Goal: Task Accomplishment & Management: Manage account settings

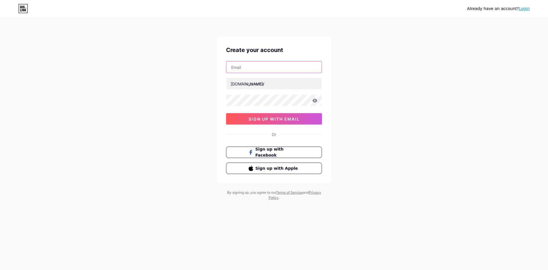
click at [270, 68] on input "text" at bounding box center [273, 66] width 95 height 11
click at [287, 70] on input "text" at bounding box center [273, 66] width 95 height 11
type input "[EMAIL_ADDRESS][DOMAIN_NAME]"
click at [265, 83] on input "text" at bounding box center [273, 83] width 95 height 11
type input "waszabyasjadkhair"
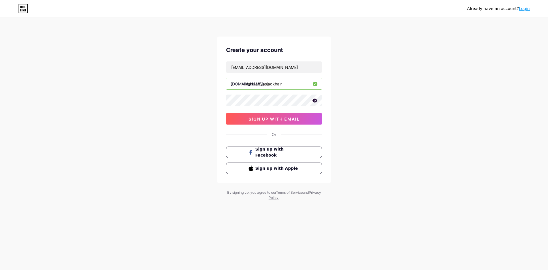
click at [315, 101] on icon at bounding box center [314, 100] width 5 height 4
click at [282, 121] on span "sign up with email" at bounding box center [273, 118] width 51 height 5
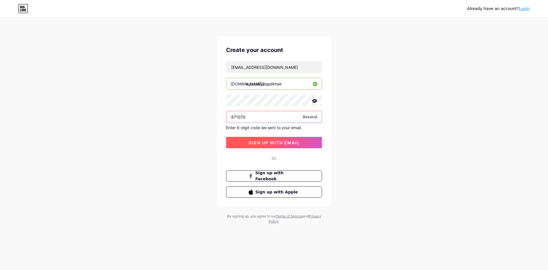
type input "871070"
click at [276, 143] on span "sign up with email" at bounding box center [273, 142] width 51 height 5
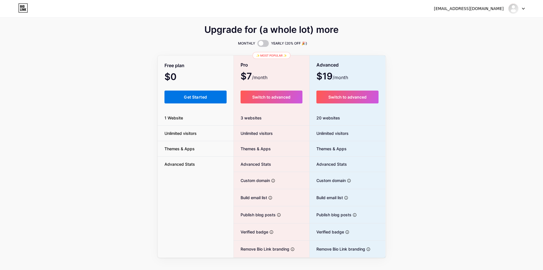
click at [193, 102] on button "Get Started" at bounding box center [196, 96] width 62 height 13
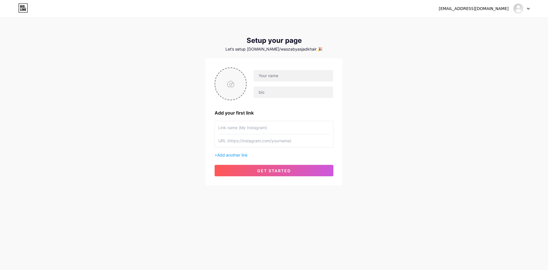
click at [227, 88] on input "file" at bounding box center [230, 84] width 31 height 32
type input "C:\fakepath\waszaedukids.png"
click at [288, 77] on input "text" at bounding box center [293, 75] width 79 height 11
click at [271, 94] on input "text" at bounding box center [293, 91] width 79 height 11
click at [267, 127] on input "text" at bounding box center [273, 127] width 111 height 13
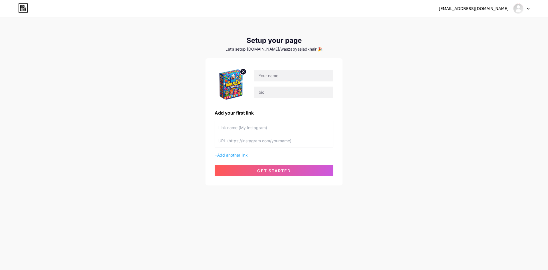
click at [239, 155] on span "Add another link" at bounding box center [232, 154] width 31 height 5
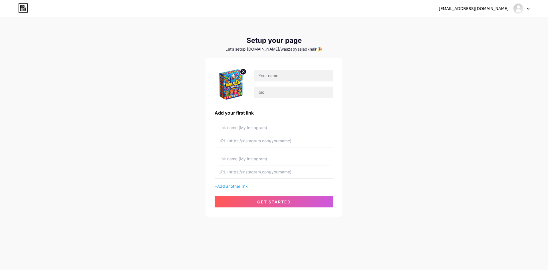
click at [253, 158] on input "text" at bounding box center [273, 158] width 111 height 13
click at [242, 126] on input "text" at bounding box center [273, 127] width 111 height 13
type input "m"
type input "My tiktok"
click at [257, 144] on input "text" at bounding box center [273, 140] width 111 height 13
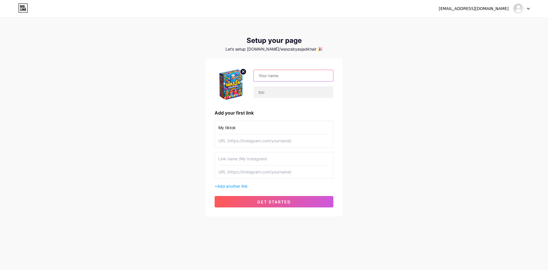
click at [275, 78] on input "text" at bounding box center [293, 75] width 79 height 11
type input "asjadkhair"
click at [267, 91] on input "text" at bounding box center [293, 91] width 79 height 11
click at [261, 147] on div "My tiktok + Add another link" at bounding box center [274, 155] width 119 height 68
click at [272, 97] on input "text" at bounding box center [293, 91] width 79 height 11
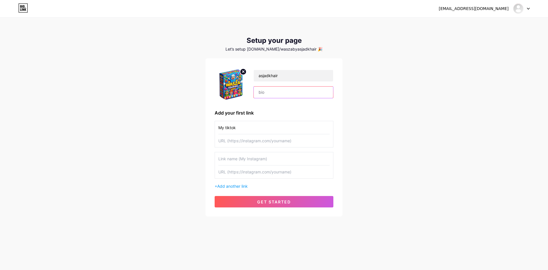
click at [272, 96] on input "text" at bounding box center [293, 91] width 79 height 11
click at [257, 145] on input "text" at bounding box center [273, 140] width 111 height 13
paste input "[URL][DOMAIN_NAME]"
type input "[URL][DOMAIN_NAME]"
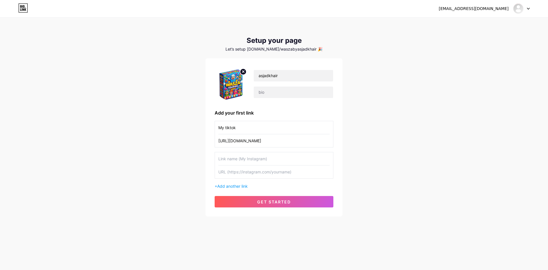
click at [261, 157] on input "text" at bounding box center [273, 158] width 111 height 13
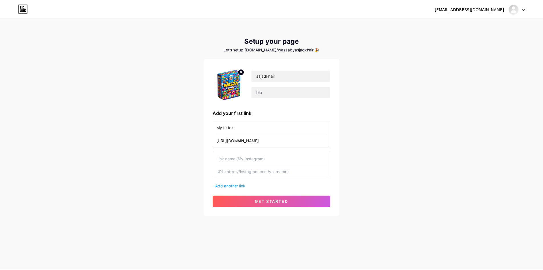
scroll to position [0, 0]
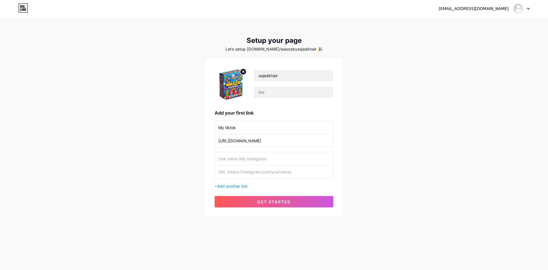
type input "w"
type input "My Whatsapp"
click at [264, 172] on input "text" at bounding box center [273, 171] width 111 height 13
click at [227, 129] on input "My tiktok" at bounding box center [273, 127] width 111 height 13
click at [226, 127] on input "My tiktok" at bounding box center [273, 127] width 111 height 13
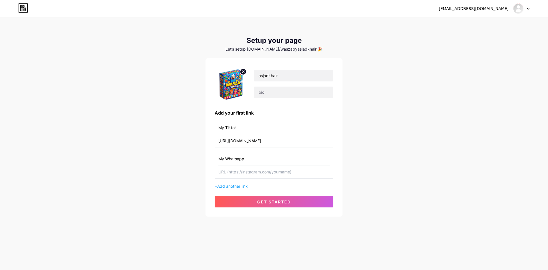
type input "My Tiktok"
click at [255, 174] on input "text" at bounding box center [273, 171] width 111 height 13
click at [229, 188] on span "Add another link" at bounding box center [232, 185] width 31 height 5
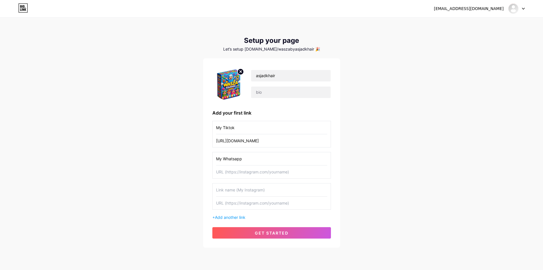
click at [235, 186] on input "text" at bounding box center [271, 189] width 111 height 13
type input "My Instagram"
click at [235, 170] on input "text" at bounding box center [271, 171] width 111 height 13
click at [257, 206] on input "text" at bounding box center [271, 202] width 111 height 13
click at [243, 172] on input "text" at bounding box center [271, 171] width 111 height 13
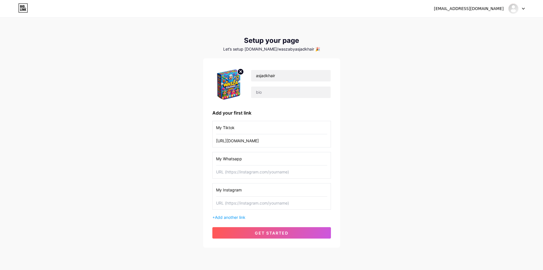
drag, startPoint x: 243, startPoint y: 172, endPoint x: 232, endPoint y: 168, distance: 12.1
click at [232, 168] on input "text" at bounding box center [271, 171] width 111 height 13
paste input "[URL][DOMAIN_NAME][PHONE_NUMBER]"
type input "[URL][DOMAIN_NAME][PHONE_NUMBER]"
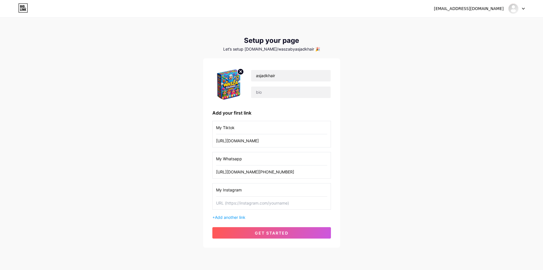
click at [251, 207] on input "text" at bounding box center [271, 202] width 111 height 13
click at [248, 203] on input "text" at bounding box center [271, 202] width 111 height 13
paste input "[URL][DOMAIN_NAME][DOMAIN_NAME]"
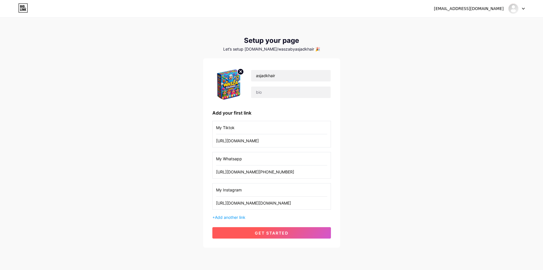
type input "[URL][DOMAIN_NAME][DOMAIN_NAME]"
click at [266, 233] on span "get started" at bounding box center [272, 232] width 34 height 5
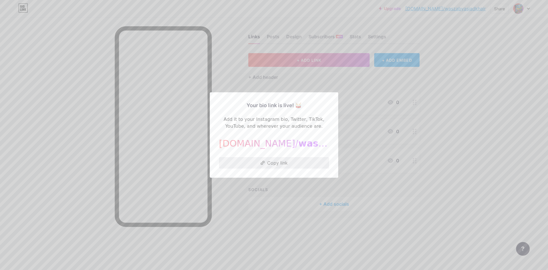
click at [312, 163] on button "Copy link" at bounding box center [274, 162] width 110 height 11
click at [454, 162] on div at bounding box center [274, 135] width 548 height 270
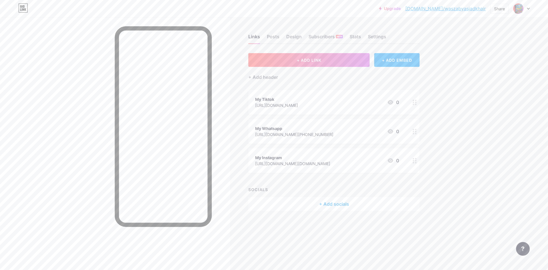
click at [470, 9] on link "[DOMAIN_NAME]/waszabyasjadkhair" at bounding box center [445, 8] width 80 height 7
click at [522, 7] on img at bounding box center [518, 8] width 9 height 9
click at [526, 7] on div at bounding box center [521, 8] width 17 height 10
click at [372, 35] on div "Settings" at bounding box center [377, 38] width 18 height 10
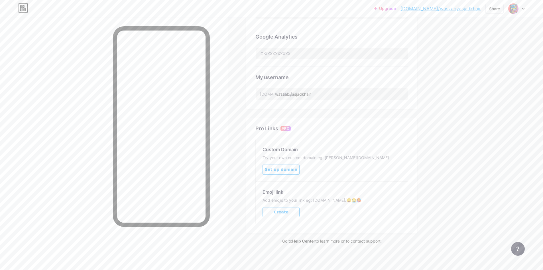
scroll to position [177, 0]
click at [303, 90] on input "waszabyasjadkhair" at bounding box center [332, 91] width 152 height 11
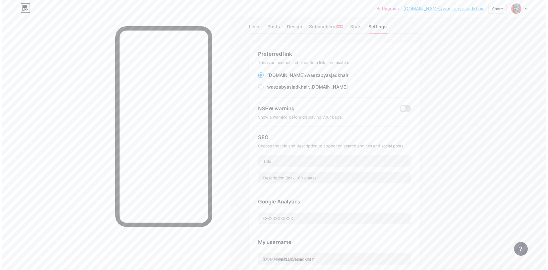
scroll to position [0, 0]
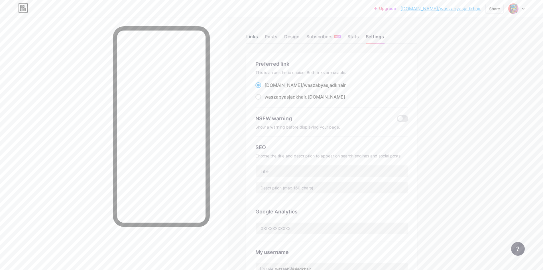
click at [252, 38] on div "Links" at bounding box center [252, 38] width 12 height 10
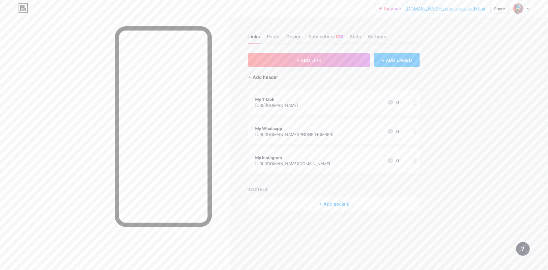
click at [265, 77] on div "+ Add header" at bounding box center [263, 77] width 30 height 7
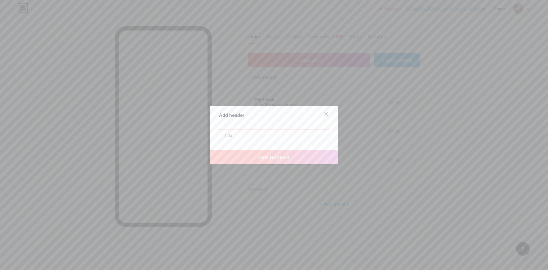
click at [287, 134] on input "text" at bounding box center [274, 134] width 110 height 11
click at [407, 234] on div at bounding box center [274, 135] width 548 height 270
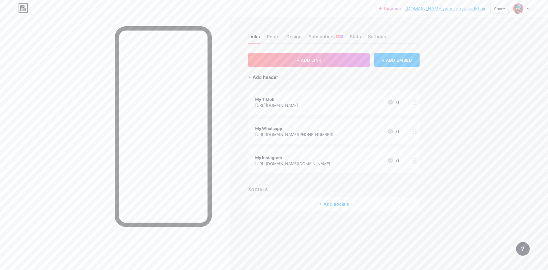
click at [256, 77] on div "+ Add header" at bounding box center [263, 77] width 30 height 7
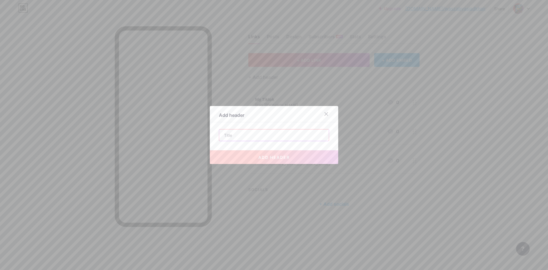
click at [263, 139] on input "text" at bounding box center [274, 134] width 110 height 11
paste input "𝑾𝒐𝒓𝒌𝒔𝒉𝒆𝒆𝒕 || 𝑾𝒂𝒔𝒛𝒂 𝑬𝒅𝒖𝒌𝒊𝒅 ✮✮✮ Setiap lembaran aktiviti disus"
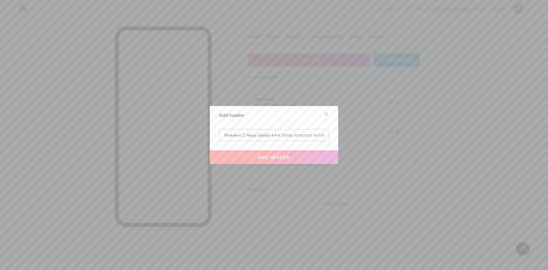
scroll to position [0, 22]
type input "𝑾𝒐𝒓𝒌𝒔𝒉𝒆𝒆𝒕 || 𝑾𝒂𝒔𝒛𝒂 𝑬𝒅𝒖𝒌𝒊𝒅 ✮✮✮ Setiap lembaran aktiviti disus"
click at [284, 157] on span "add header" at bounding box center [273, 157] width 31 height 5
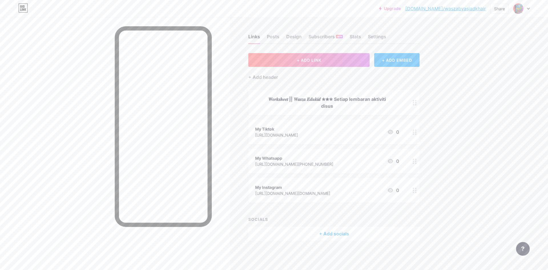
click at [413, 101] on icon at bounding box center [415, 102] width 4 height 5
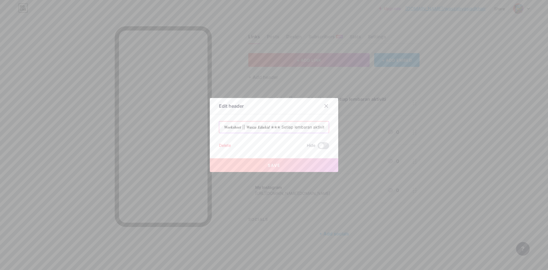
scroll to position [0, 22]
drag, startPoint x: 288, startPoint y: 128, endPoint x: 350, endPoint y: 132, distance: 62.6
click at [350, 132] on div "Edit header 𝑾𝒐𝒓𝒌𝒔𝒉𝒆𝒆𝒕 || 𝑾𝒂𝒔𝒛𝒂 𝑬𝒅𝒖𝒌𝒊𝒅 ✮✮✮ Setiap lembaran aktiviti disus Delete…" at bounding box center [274, 135] width 548 height 270
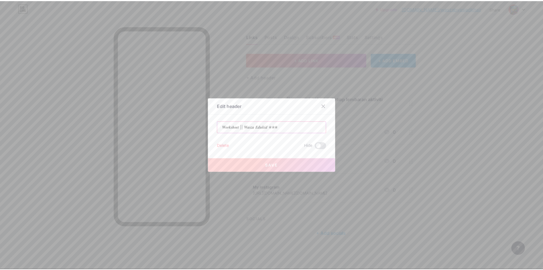
scroll to position [0, 0]
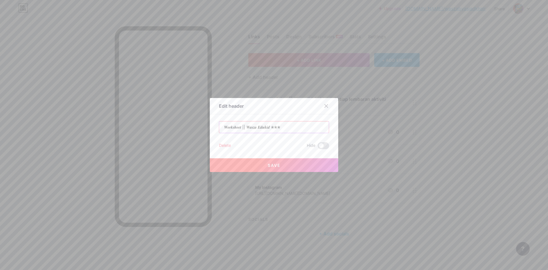
drag, startPoint x: 293, startPoint y: 127, endPoint x: 279, endPoint y: 127, distance: 14.3
click at [279, 127] on input "𝑾𝒐𝒓𝒌𝒔𝒉𝒆𝒆𝒕 || 𝑾𝒂𝒔𝒛𝒂 𝑬𝒅𝒖𝒌𝒊𝒅 ✮✮✮" at bounding box center [274, 126] width 110 height 11
type input "𝑾𝒐𝒓𝒌𝒔𝒉𝒆𝒆𝒕 || 𝑾𝒂𝒔𝒛𝒂 𝑬𝒅𝒖𝒌𝒊𝒅"
click at [303, 163] on button "Save" at bounding box center [274, 165] width 128 height 14
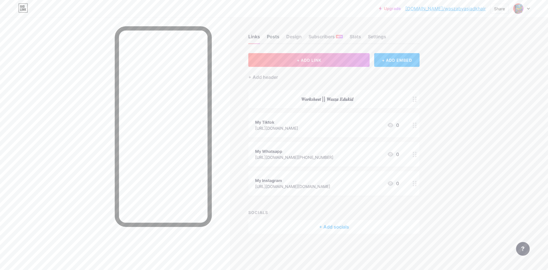
click at [275, 35] on div "Posts" at bounding box center [273, 38] width 13 height 10
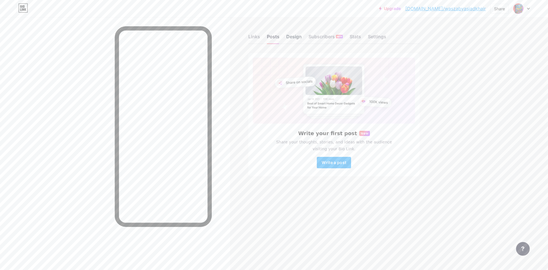
click at [298, 36] on div "Design" at bounding box center [293, 38] width 15 height 10
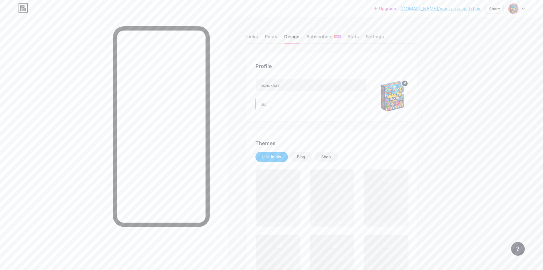
click at [297, 106] on input "text" at bounding box center [311, 103] width 110 height 11
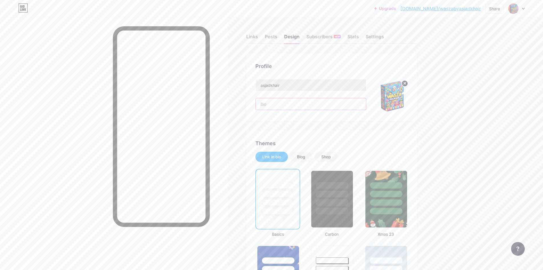
paste input "𝑾𝒐𝒓𝒌𝒔𝒉𝒆𝒆𝒕 || 𝑾𝒂𝒔𝒛𝒂 𝑬𝒅𝒖𝒌𝒊𝒅 ✮✮✮ Setiap lembaran aktiviti disusun dengan teliti un…"
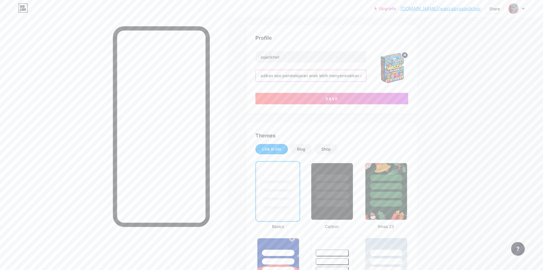
scroll to position [29, 0]
type input "𝑾𝒐𝒓𝒌𝒔𝒉𝒆𝒆𝒕 || 𝑾𝒂𝒔𝒛𝒂 𝑬𝒅𝒖𝒌𝒊𝒅 ✮✮✮ Setiap lembaran aktiviti disusun dengan teliti un…"
click at [380, 189] on div at bounding box center [386, 184] width 43 height 45
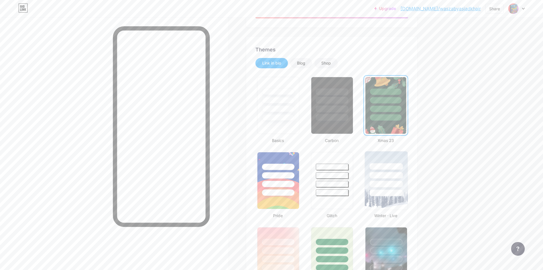
click at [391, 187] on div at bounding box center [386, 173] width 43 height 45
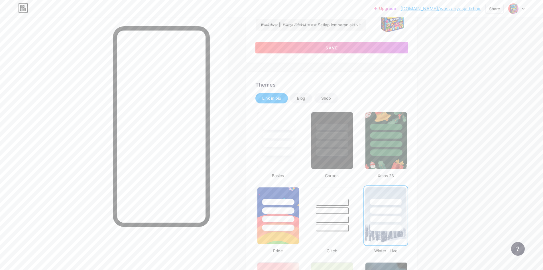
scroll to position [228, 0]
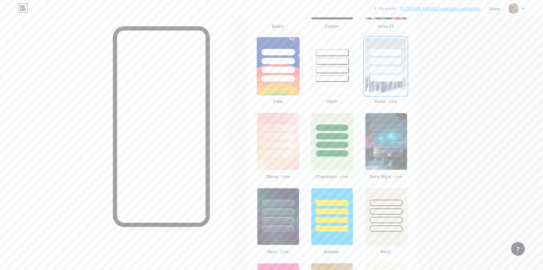
click at [274, 70] on div at bounding box center [278, 69] width 33 height 7
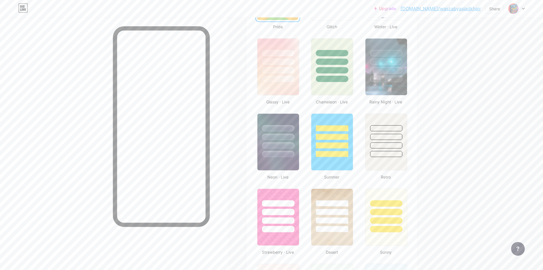
scroll to position [314, 0]
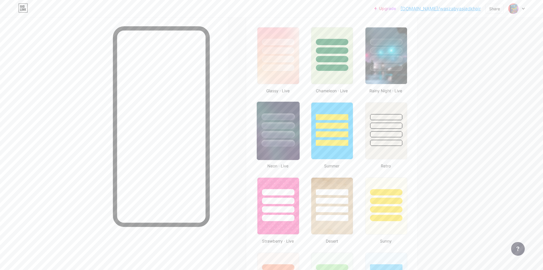
click at [278, 137] on div at bounding box center [278, 134] width 33 height 7
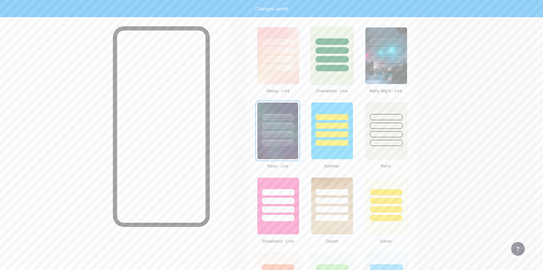
click at [340, 72] on div at bounding box center [332, 55] width 43 height 59
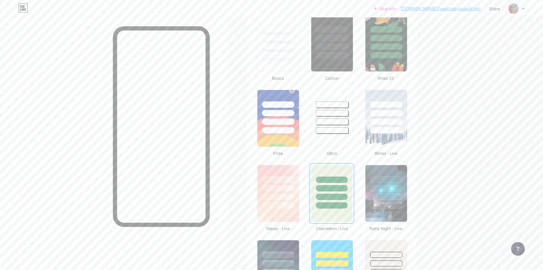
scroll to position [114, 0]
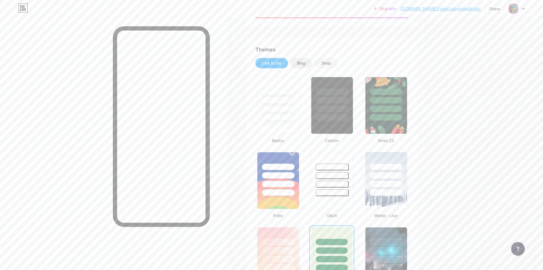
click at [304, 62] on div "Blog" at bounding box center [301, 63] width 8 height 6
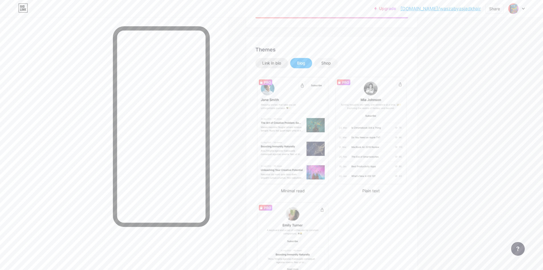
click at [286, 60] on div "Link in bio" at bounding box center [272, 63] width 33 height 10
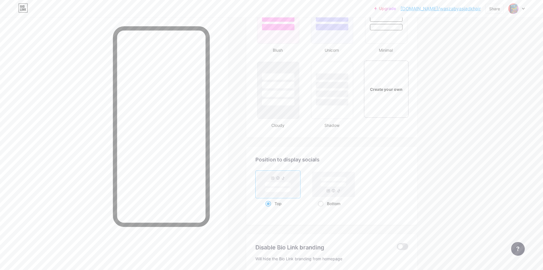
scroll to position [634, 0]
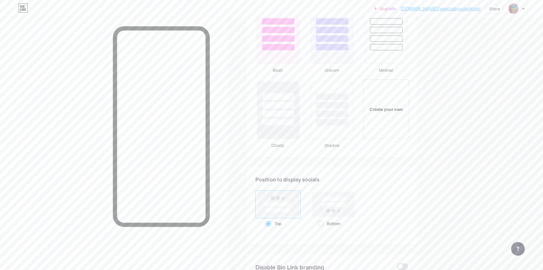
click at [391, 117] on div "Create your own" at bounding box center [386, 108] width 46 height 59
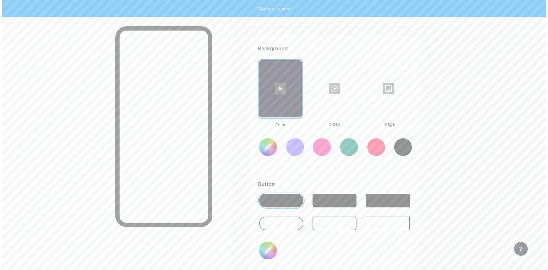
scroll to position [778, 0]
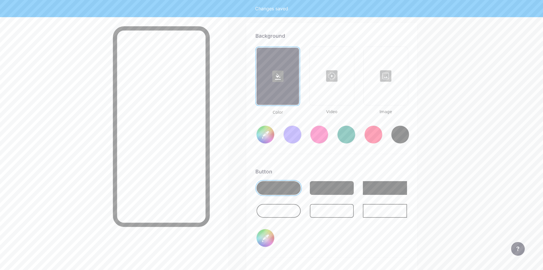
type input "#ffffff"
type input "#000000"
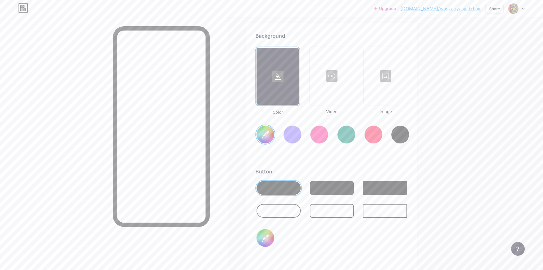
click at [347, 134] on div at bounding box center [346, 134] width 18 height 18
type input "#008873"
click at [334, 90] on div at bounding box center [331, 75] width 43 height 57
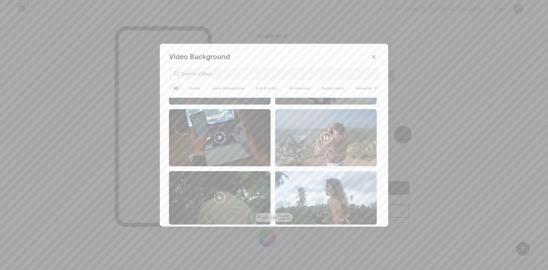
scroll to position [428, 0]
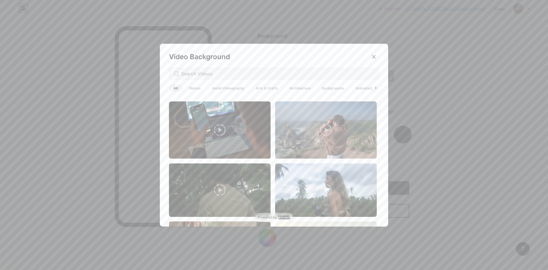
click at [191, 87] on span "Nature" at bounding box center [195, 88] width 21 height 8
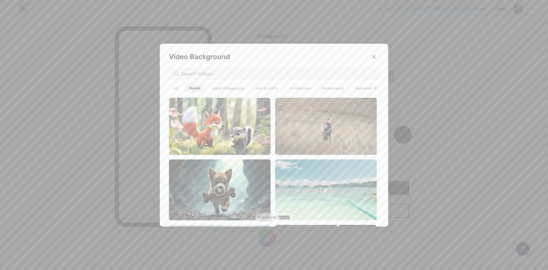
click at [355, 87] on span "Animated" at bounding box center [363, 88] width 25 height 8
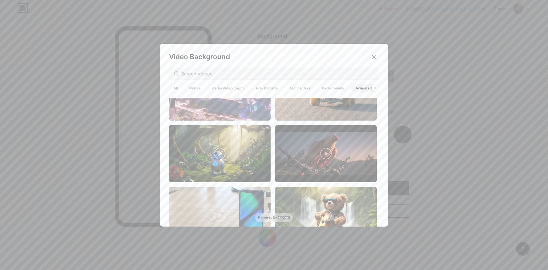
scroll to position [143, 0]
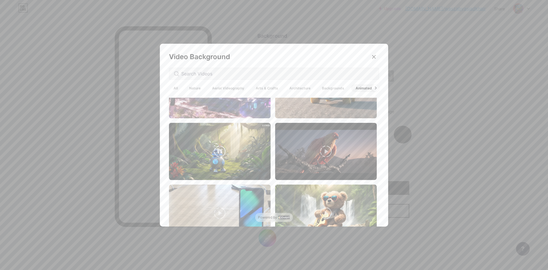
click at [248, 158] on video at bounding box center [220, 151] width 102 height 57
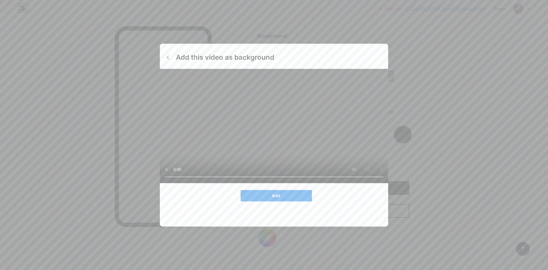
click at [283, 201] on button "Add" at bounding box center [275, 195] width 71 height 11
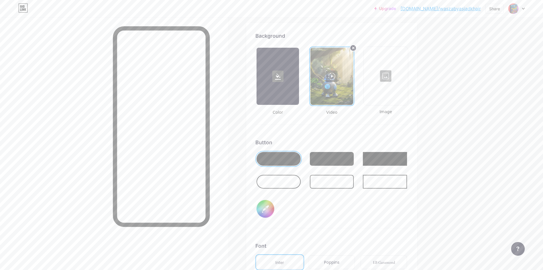
click at [339, 89] on div at bounding box center [332, 76] width 43 height 57
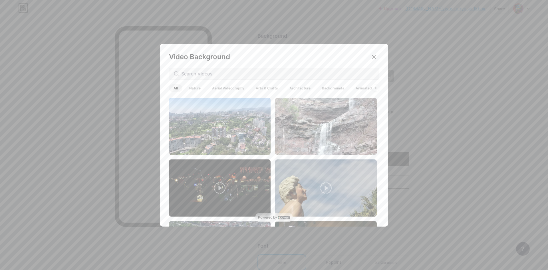
click at [365, 89] on span "Animated" at bounding box center [363, 88] width 25 height 8
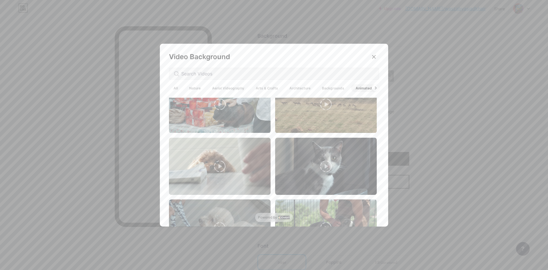
scroll to position [0, 0]
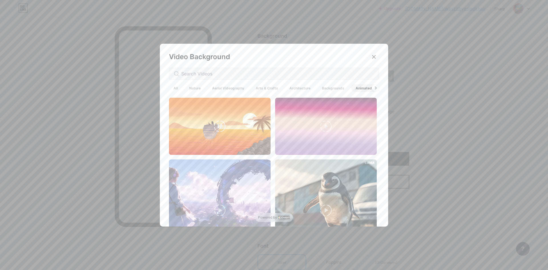
click at [246, 140] on video at bounding box center [220, 126] width 102 height 57
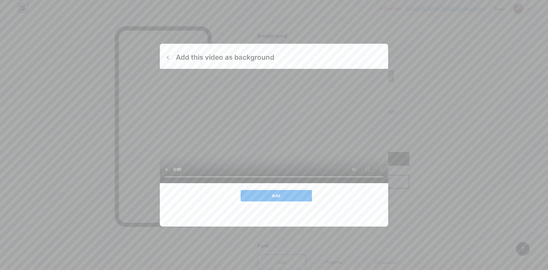
click at [298, 201] on button "Add" at bounding box center [275, 195] width 71 height 11
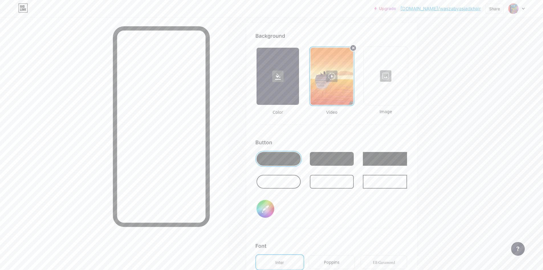
click at [342, 95] on div at bounding box center [332, 76] width 43 height 57
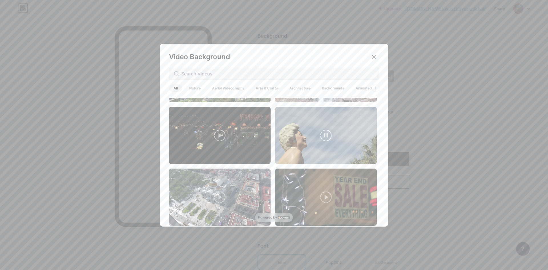
scroll to position [57, 0]
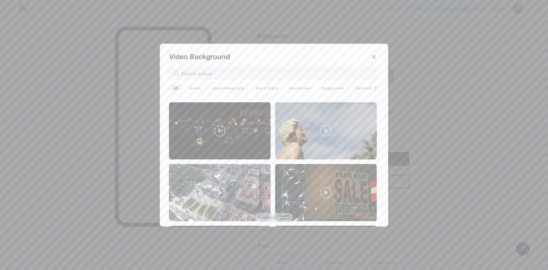
drag, startPoint x: 374, startPoint y: 105, endPoint x: 377, endPoint y: 121, distance: 16.2
click at [377, 121] on div "Video Background All Nature Aerial Videography Arts & Crafts Architecture Backg…" at bounding box center [274, 136] width 228 height 185
drag, startPoint x: 377, startPoint y: 109, endPoint x: 376, endPoint y: 144, distance: 34.8
click at [376, 144] on div "Video Background All Nature Aerial Videography Arts & Crafts Architecture Backg…" at bounding box center [274, 136] width 228 height 185
click at [374, 117] on div at bounding box center [274, 163] width 210 height 131
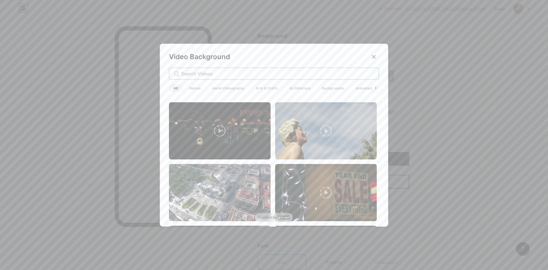
click at [342, 76] on input "text" at bounding box center [277, 73] width 193 height 7
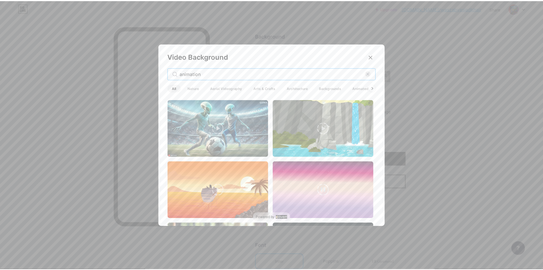
scroll to position [86, 0]
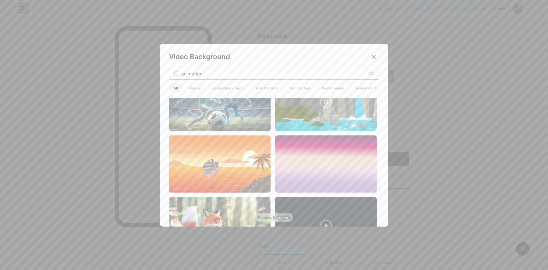
type input "animation"
click at [334, 117] on video at bounding box center [326, 102] width 102 height 57
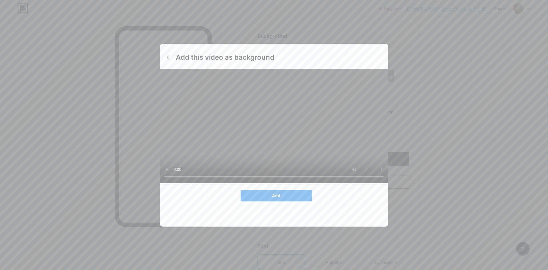
click at [285, 201] on button "Add" at bounding box center [275, 195] width 71 height 11
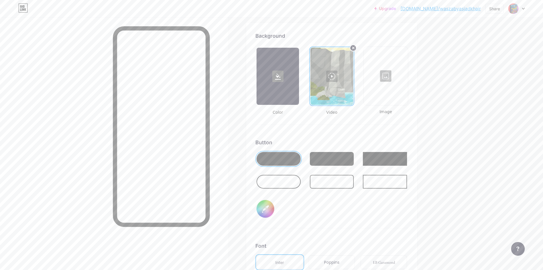
click at [289, 154] on div at bounding box center [279, 159] width 44 height 14
click at [267, 209] on input "#000000" at bounding box center [266, 209] width 18 height 18
click at [304, 201] on div "Button #000000" at bounding box center [332, 183] width 153 height 90
click at [294, 86] on div at bounding box center [278, 76] width 43 height 57
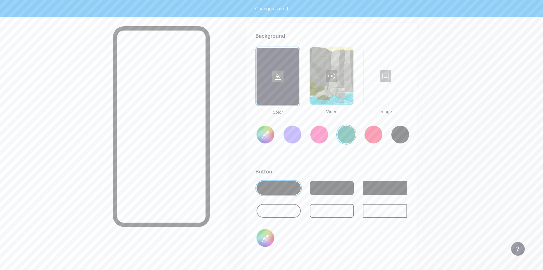
click at [323, 131] on div at bounding box center [319, 134] width 18 height 18
click at [291, 133] on div at bounding box center [293, 134] width 18 height 18
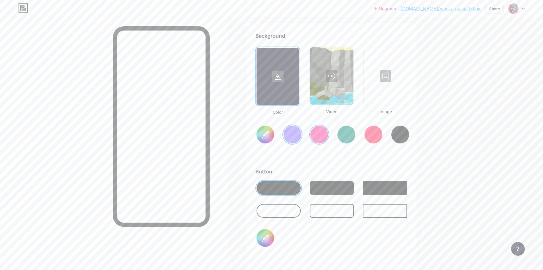
click at [353, 132] on div at bounding box center [346, 134] width 18 height 18
type input "#008873"
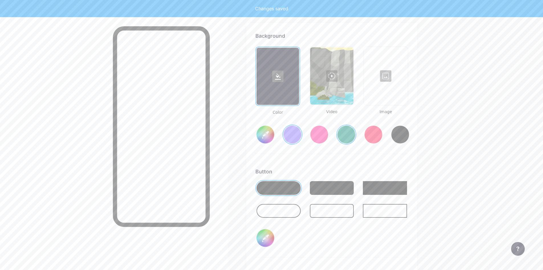
click at [343, 89] on div at bounding box center [331, 75] width 43 height 57
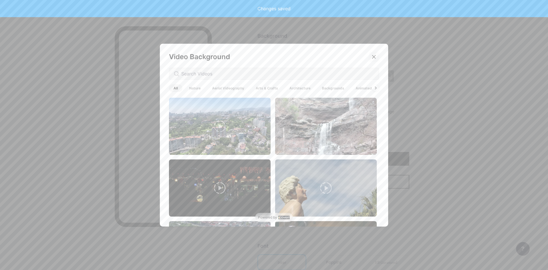
click at [375, 54] on div at bounding box center [374, 57] width 10 height 10
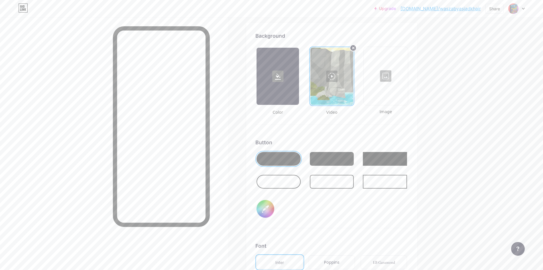
click at [289, 178] on div at bounding box center [279, 182] width 44 height 14
click at [286, 170] on div at bounding box center [332, 174] width 153 height 46
click at [289, 163] on div at bounding box center [279, 159] width 44 height 14
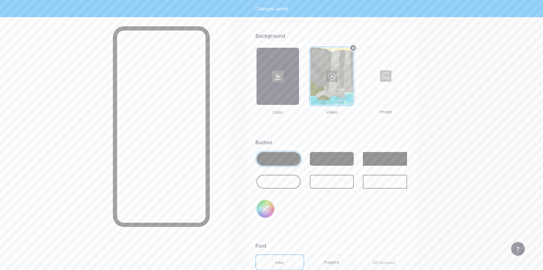
click at [290, 158] on div at bounding box center [279, 159] width 44 height 14
click at [274, 205] on input "#000000" at bounding box center [266, 209] width 18 height 18
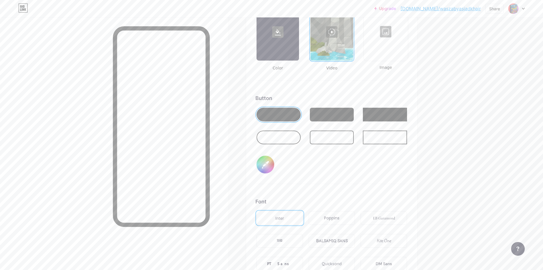
scroll to position [835, 0]
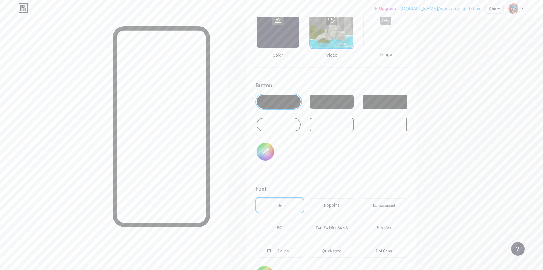
click at [336, 206] on div "Poppins" at bounding box center [331, 205] width 15 height 6
click at [388, 205] on div "EB Garamond" at bounding box center [384, 205] width 22 height 6
click at [279, 206] on div "Inter" at bounding box center [280, 205] width 9 height 6
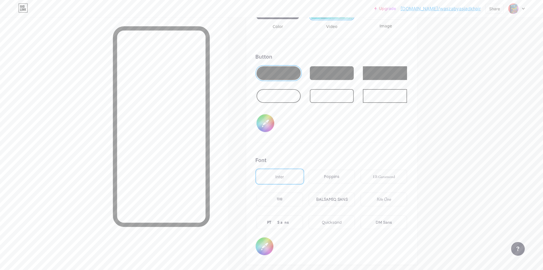
click at [346, 176] on div "Poppins" at bounding box center [332, 176] width 47 height 14
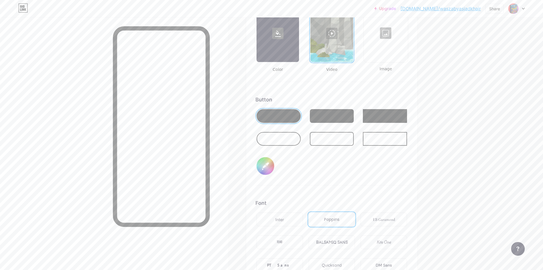
scroll to position [807, 0]
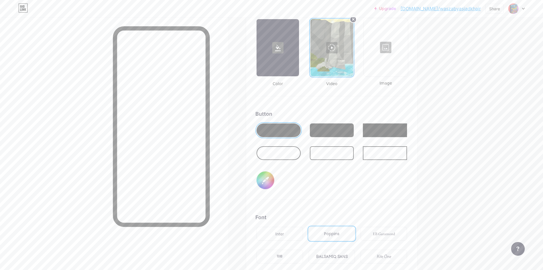
click at [348, 130] on div at bounding box center [332, 130] width 44 height 14
click at [274, 182] on input "#000000" at bounding box center [266, 180] width 18 height 18
type input "#abe0f2"
click at [362, 176] on div "Button #abe0f2" at bounding box center [332, 155] width 153 height 90
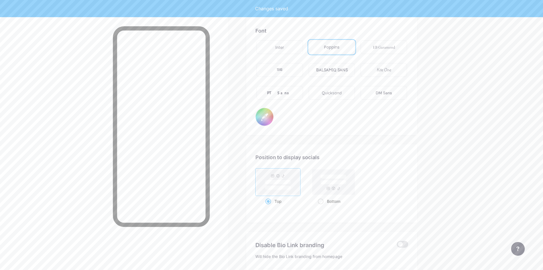
scroll to position [1006, 0]
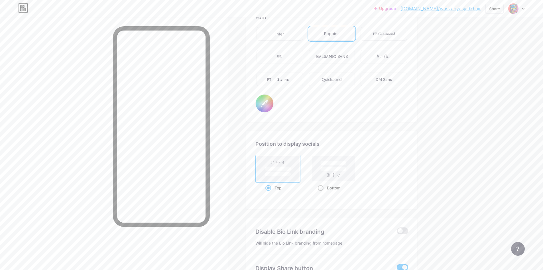
click at [336, 176] on rect at bounding box center [334, 168] width 43 height 25
click at [322, 193] on input "Bottom" at bounding box center [320, 195] width 4 height 4
radio input "true"
click at [287, 169] on rect at bounding box center [278, 168] width 26 height 4
click at [269, 193] on input "Top" at bounding box center [268, 195] width 4 height 4
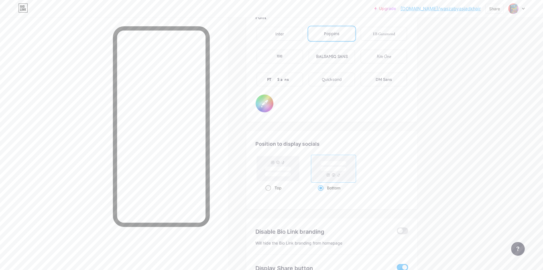
radio input "true"
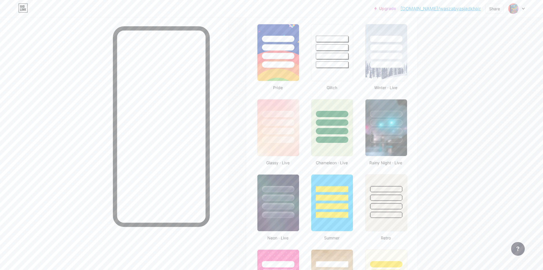
scroll to position [0, 0]
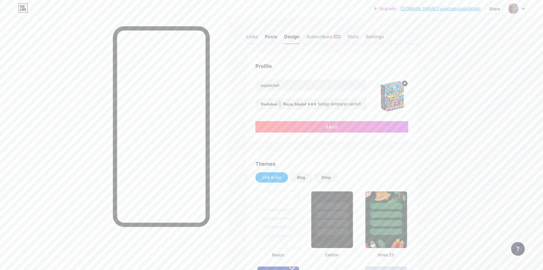
click at [274, 37] on div "Posts" at bounding box center [271, 38] width 13 height 10
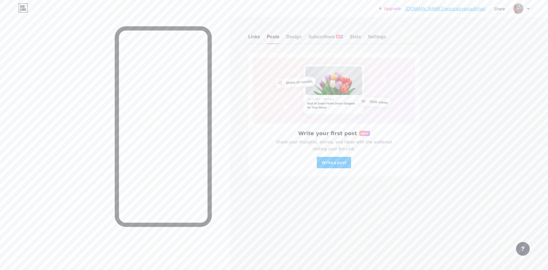
click at [256, 37] on div "Links" at bounding box center [254, 38] width 12 height 10
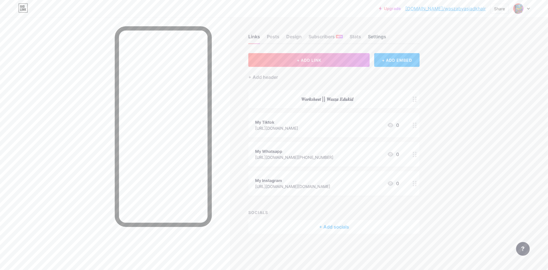
click at [380, 39] on div "Settings" at bounding box center [377, 38] width 18 height 10
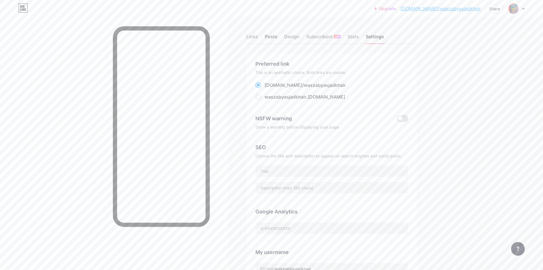
click at [270, 37] on div "Posts" at bounding box center [271, 38] width 13 height 10
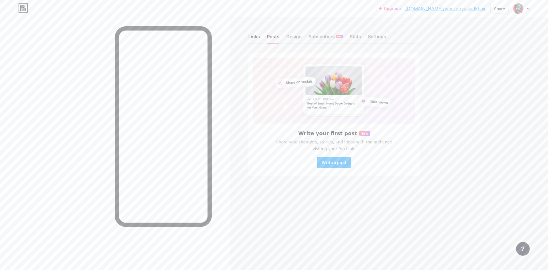
click at [250, 36] on div "Links" at bounding box center [254, 38] width 12 height 10
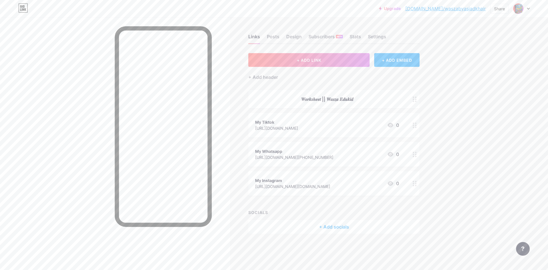
click at [285, 37] on div "Links Posts Design Subscribers NEW Stats Settings" at bounding box center [333, 34] width 171 height 20
click at [293, 37] on div "Design" at bounding box center [293, 38] width 15 height 10
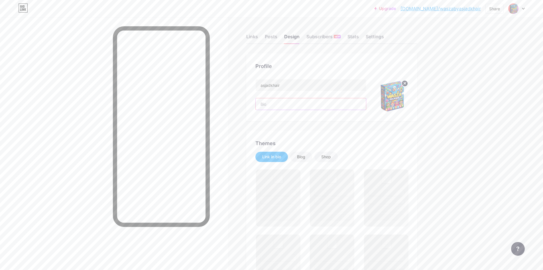
click at [289, 108] on input "text" at bounding box center [311, 103] width 110 height 11
paste input "𝑾𝒐𝒓𝒌𝒔𝒉𝒆𝒆𝒕 || 𝑾𝒂𝒔𝒛𝒂 𝑬𝒅𝒖𝒌𝒊𝒅 ✮✮✮ Setiap lembaran aktiviti disusun dengan teliti un…"
type input "𝑾𝒐𝒓𝒌𝒔𝒉𝒆𝒆𝒕 || 𝑾𝒂𝒔𝒛𝒂 𝑬𝒅𝒖𝒌𝒊𝒅 ✮✮✮ Setiap lembaran aktiviti disusun dengan teliti un…"
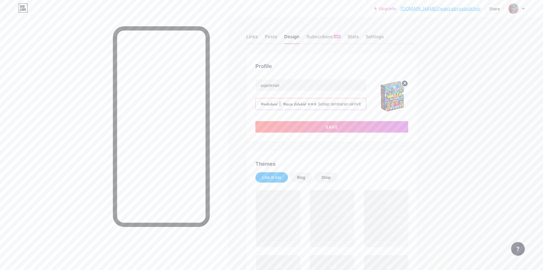
scroll to position [0, 412]
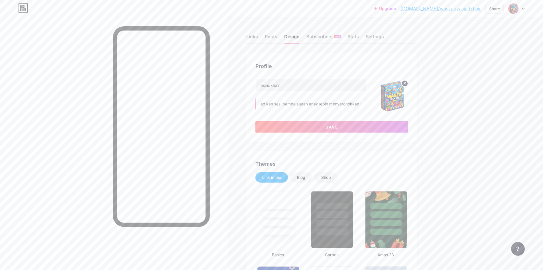
type input "#abe0f2"
type input "#ffffff"
type input "𝑾𝒐𝒓𝒌𝒔𝒉𝒆𝒆𝒕 || 𝑾𝒂𝒔𝒛𝒂 𝑬𝒅𝒖𝒌𝒊𝒅 ✮✮✮ Setiap lembaran aktiviti disusun dengan teliti un…"
click at [326, 126] on button "Save" at bounding box center [332, 126] width 153 height 11
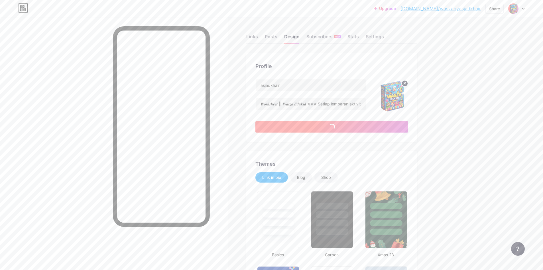
type input "#ffffff"
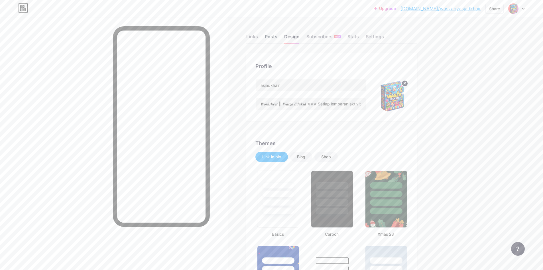
click at [277, 37] on div "Posts" at bounding box center [271, 38] width 13 height 10
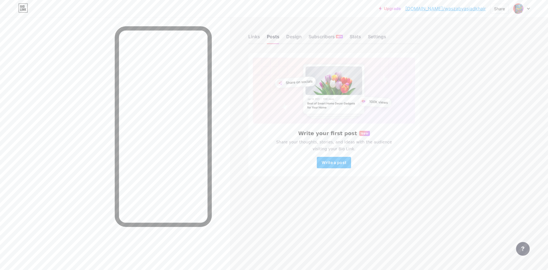
click at [265, 35] on div "Links Posts Design Subscribers NEW Stats Settings" at bounding box center [333, 34] width 171 height 20
click at [256, 39] on div "Links" at bounding box center [254, 38] width 12 height 10
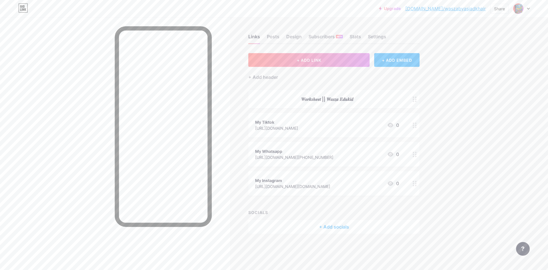
click at [338, 100] on div "𝑾𝒐𝒓𝒌𝒔𝒉𝒆𝒆𝒕 || 𝑾𝒂𝒔𝒛𝒂 𝑬𝒅𝒖𝒌𝒊𝒅" at bounding box center [327, 99] width 144 height 7
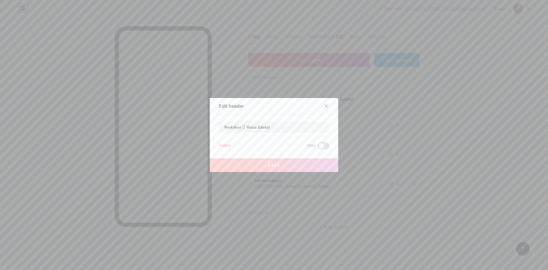
click at [225, 144] on div "Delete" at bounding box center [225, 145] width 12 height 7
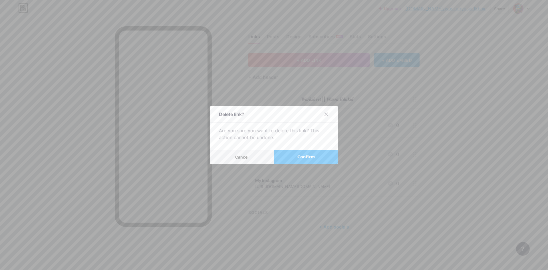
click at [293, 158] on button "Confirm" at bounding box center [306, 157] width 64 height 14
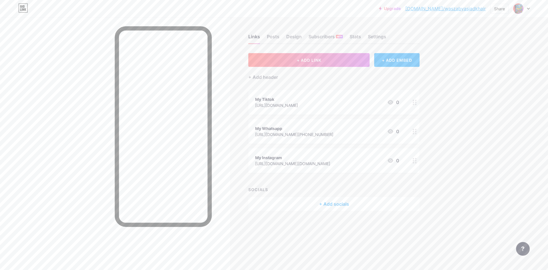
click at [280, 35] on div "Links Posts Design Subscribers NEW Stats Settings" at bounding box center [333, 34] width 171 height 20
click at [278, 37] on div "Posts" at bounding box center [273, 38] width 13 height 10
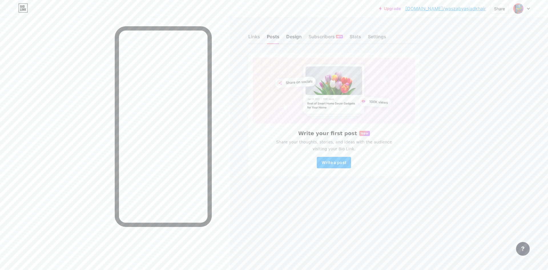
click at [298, 38] on div "Design" at bounding box center [293, 38] width 15 height 10
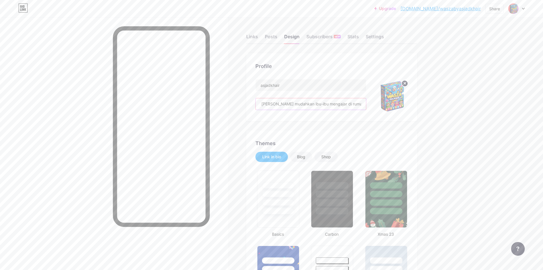
type input "#abe0f2"
type input "#ffffff"
drag, startPoint x: 331, startPoint y: 104, endPoint x: 328, endPoint y: 108, distance: 4.9
click at [341, 110] on div "asjadkhair 𝑾𝒐𝒓𝒌𝒔𝒉𝒆𝒆𝒕 || 𝑾𝒂𝒔𝒛𝒂 𝑬𝒅𝒖𝒌𝒊𝒅 ✮✮✮ Setiap lembaran aktiviti disusun denga…" at bounding box center [311, 95] width 111 height 33
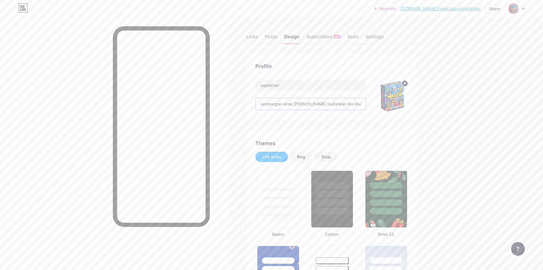
click at [314, 105] on input "𝑾𝒐𝒓𝒌𝒔𝒉𝒆𝒆𝒕 || 𝑾𝒂𝒔𝒛𝒂 𝑬𝒅𝒖𝒌𝒊𝒅 ✮✮✮ Setiap lembaran aktiviti disusun dengan teliti un…" at bounding box center [311, 103] width 110 height 11
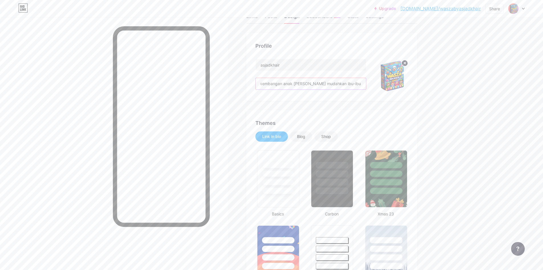
scroll to position [0, 0]
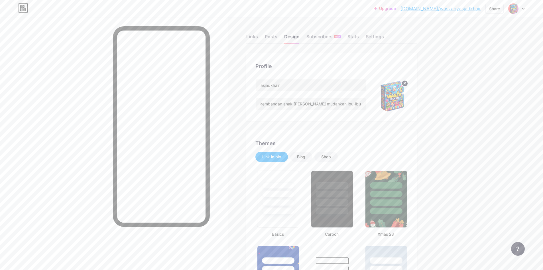
click at [464, 9] on link "[DOMAIN_NAME]/waszabyasjadkhair" at bounding box center [441, 8] width 80 height 7
click at [500, 9] on div "Share" at bounding box center [495, 9] width 11 height 6
click at [456, 31] on div "Copy link" at bounding box center [461, 30] width 85 height 14
click at [273, 35] on div "Posts" at bounding box center [271, 38] width 13 height 10
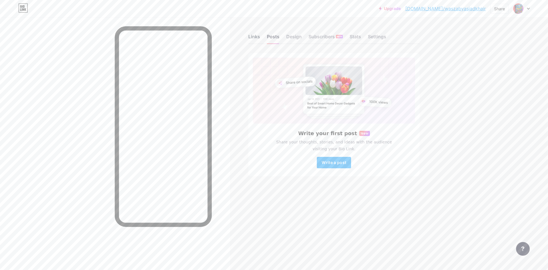
click at [255, 37] on div "Links" at bounding box center [254, 38] width 12 height 10
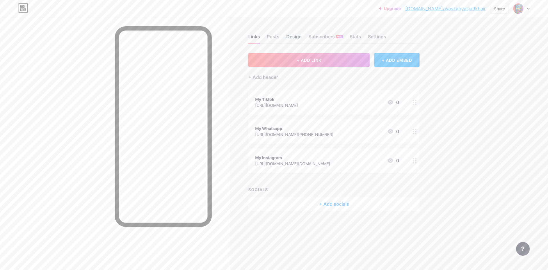
click at [298, 37] on div "Design" at bounding box center [293, 38] width 15 height 10
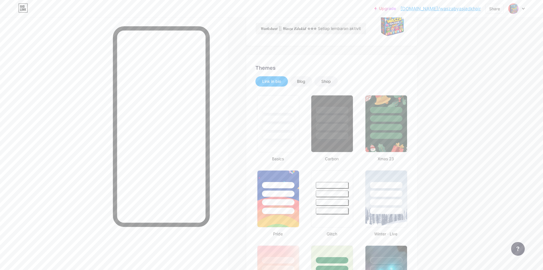
scroll to position [86, 0]
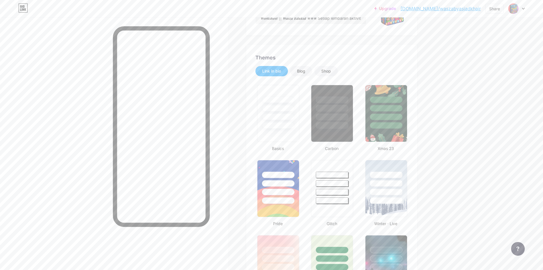
type input "#abe0f2"
type input "#ffffff"
click at [340, 192] on div at bounding box center [332, 192] width 33 height 7
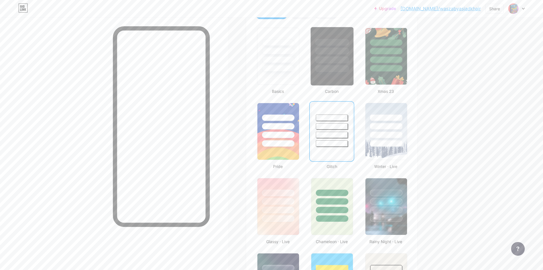
click at [339, 71] on div at bounding box center [332, 68] width 33 height 7
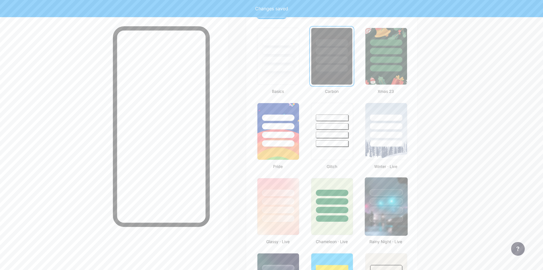
click at [385, 193] on div at bounding box center [386, 192] width 33 height 7
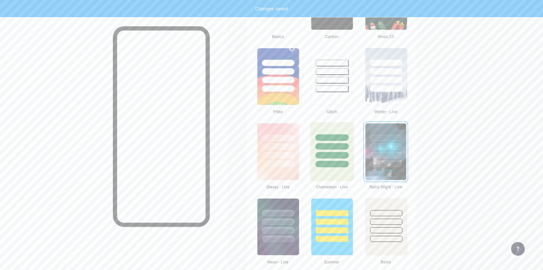
scroll to position [200, 0]
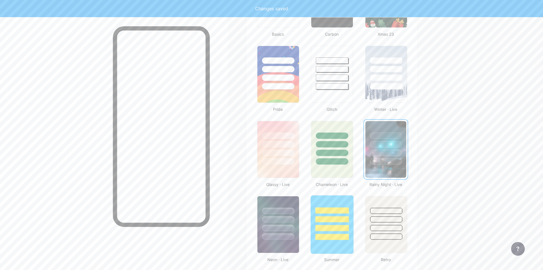
click at [326, 215] on div at bounding box center [332, 217] width 43 height 45
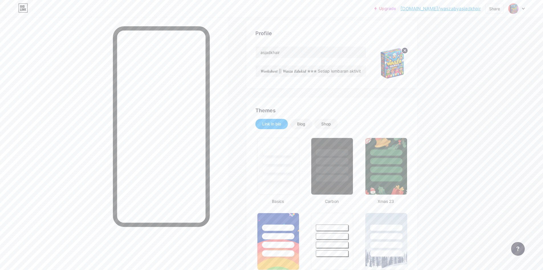
scroll to position [0, 0]
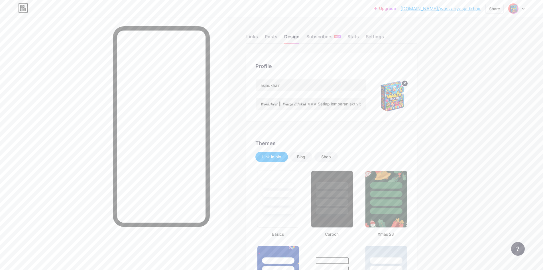
click at [518, 7] on img at bounding box center [513, 8] width 9 height 9
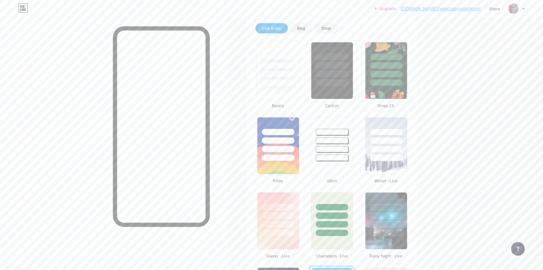
scroll to position [114, 0]
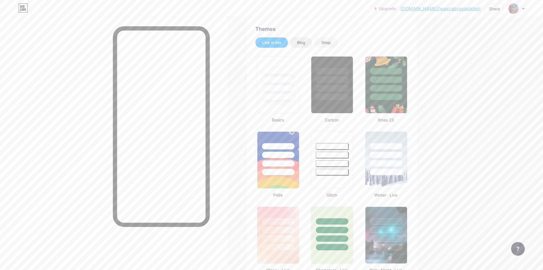
click at [309, 42] on div "Blog" at bounding box center [301, 42] width 22 height 10
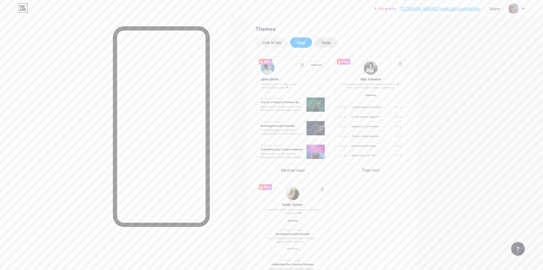
click at [334, 44] on div "Shop" at bounding box center [326, 42] width 23 height 10
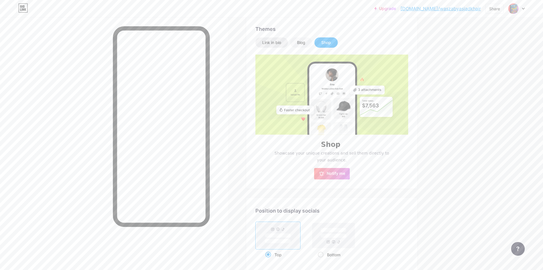
click at [271, 39] on div "Link in bio" at bounding box center [272, 42] width 33 height 10
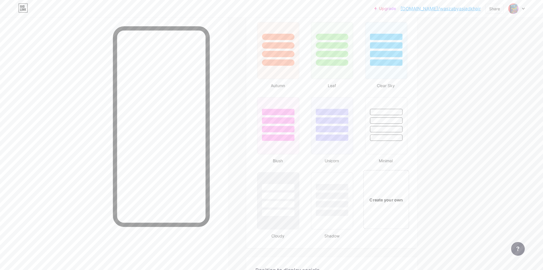
scroll to position [542, 0]
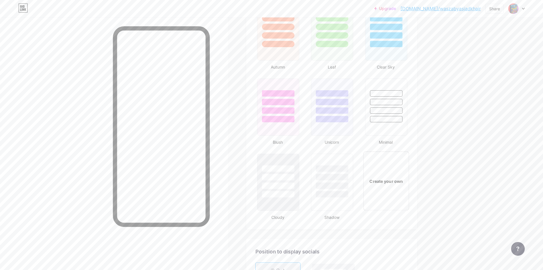
click at [387, 186] on div "Create your own" at bounding box center [386, 180] width 46 height 59
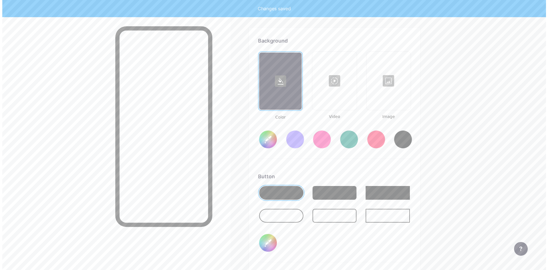
scroll to position [757, 0]
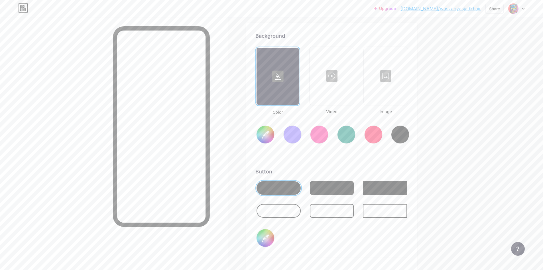
type input "#ffffff"
type input "#000000"
click at [331, 95] on div at bounding box center [331, 75] width 43 height 57
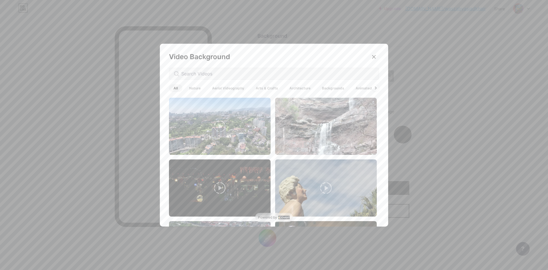
click at [306, 88] on span "Architecture" at bounding box center [300, 88] width 30 height 8
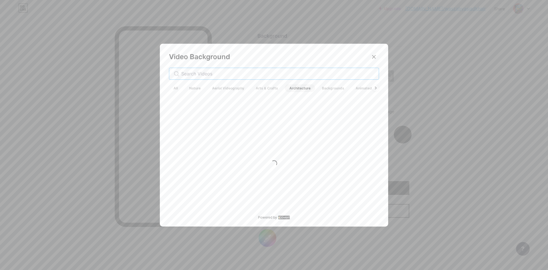
click at [330, 75] on input "text" at bounding box center [277, 73] width 193 height 7
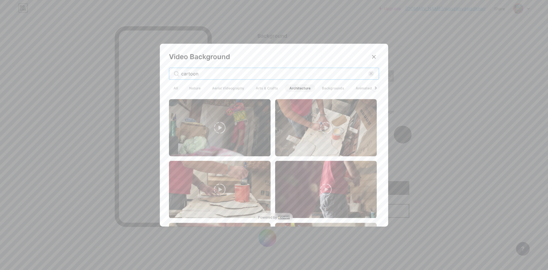
scroll to position [371, 0]
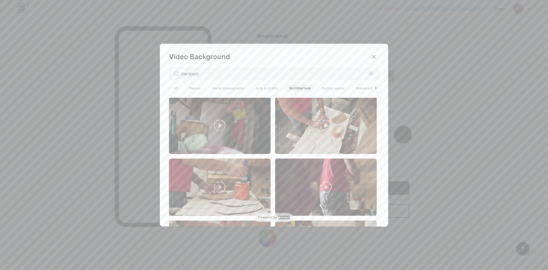
click at [374, 86] on icon at bounding box center [375, 87] width 2 height 3
click at [361, 89] on span "Animated" at bounding box center [363, 88] width 25 height 8
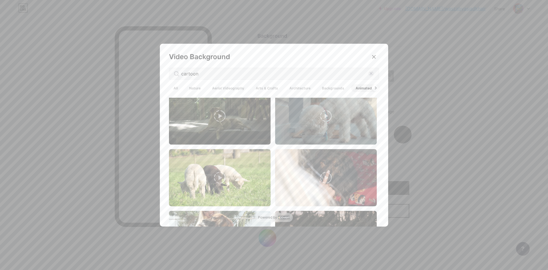
scroll to position [1572, 0]
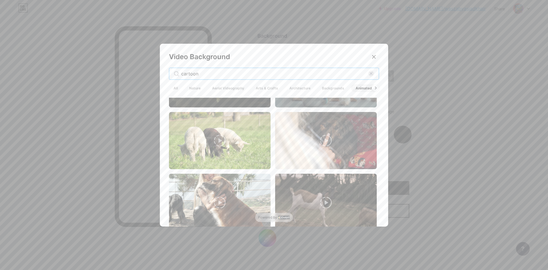
drag, startPoint x: 217, startPoint y: 72, endPoint x: 175, endPoint y: 74, distance: 42.6
click at [175, 74] on div "cartoon" at bounding box center [274, 74] width 210 height 12
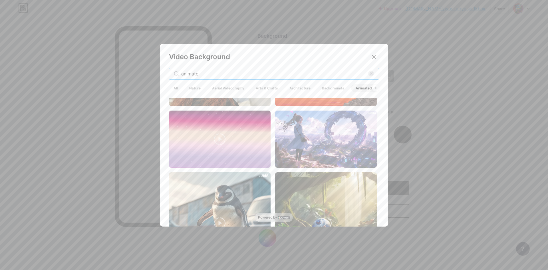
scroll to position [0, 0]
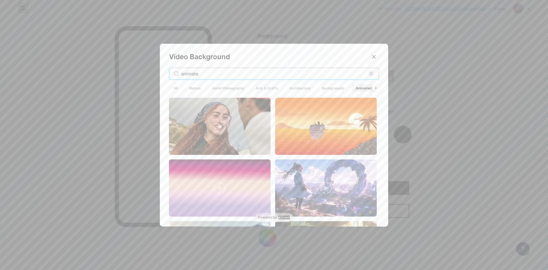
click at [202, 73] on input "animate" at bounding box center [274, 73] width 187 height 7
type input "animation"
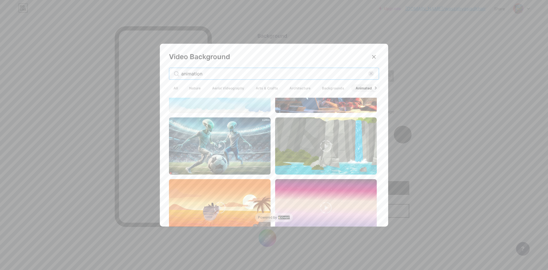
scroll to position [19, 0]
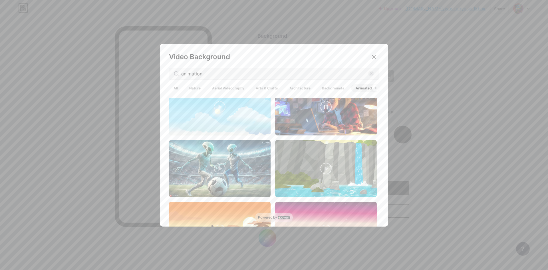
click at [345, 116] on video at bounding box center [326, 106] width 102 height 57
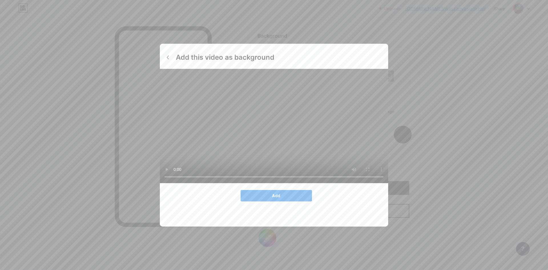
click at [280, 201] on button "Add" at bounding box center [275, 195] width 71 height 11
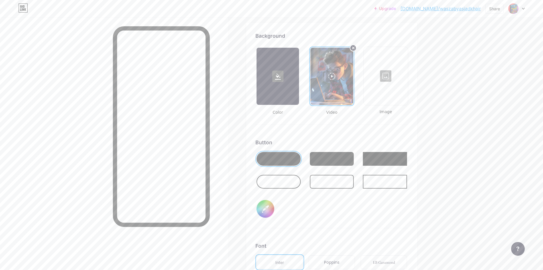
click at [298, 161] on div at bounding box center [279, 159] width 44 height 14
click at [280, 157] on div at bounding box center [279, 159] width 44 height 14
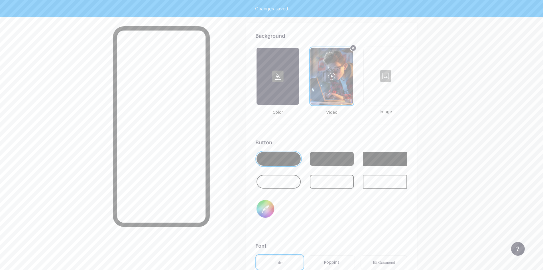
click at [270, 211] on input "#000000" at bounding box center [266, 209] width 18 height 18
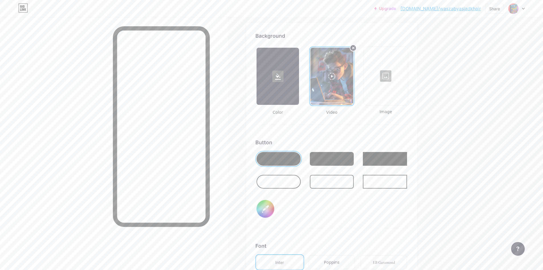
type input "#2335be"
click at [336, 86] on div at bounding box center [332, 76] width 43 height 57
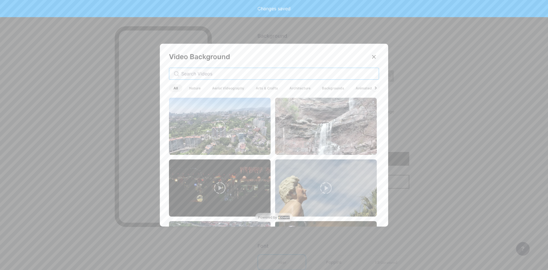
click at [329, 74] on input "text" at bounding box center [277, 73] width 193 height 7
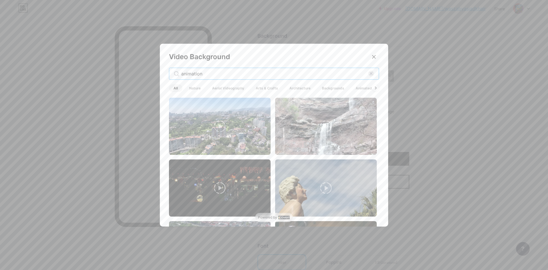
type input "animation"
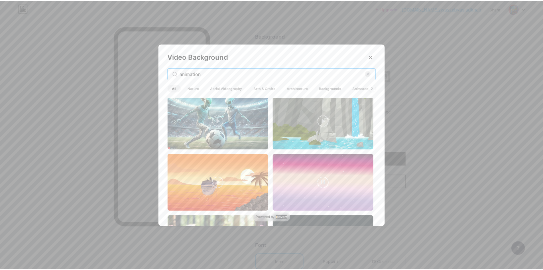
scroll to position [57, 0]
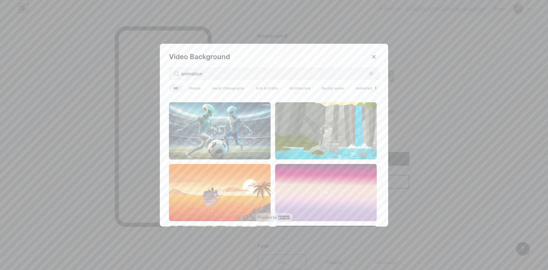
click at [244, 178] on video at bounding box center [220, 192] width 102 height 57
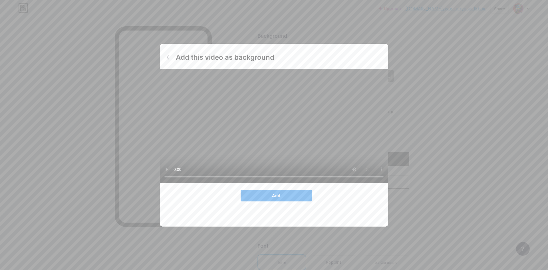
click at [285, 201] on button "Add" at bounding box center [275, 195] width 71 height 11
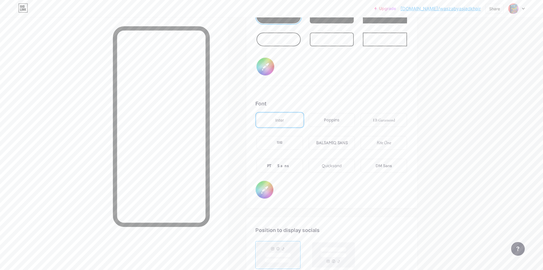
scroll to position [900, 0]
click at [261, 190] on input "#000000" at bounding box center [265, 189] width 18 height 18
type input "#ffffff"
